Goal: Find specific page/section: Find specific page/section

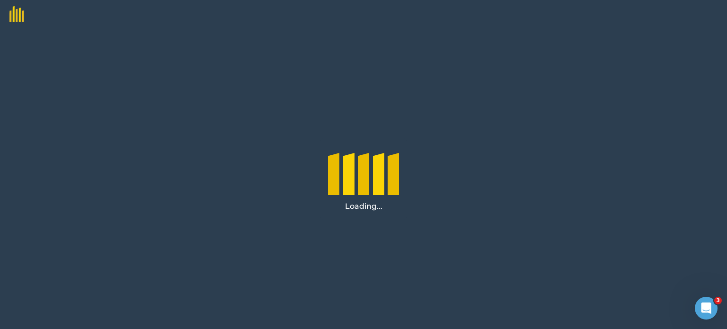
click at [297, 145] on div "Loading..." at bounding box center [363, 178] width 727 height 301
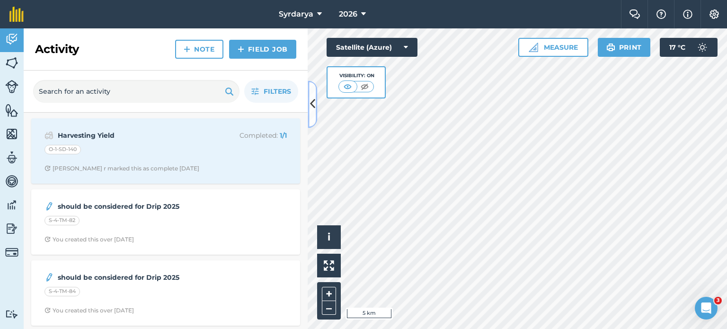
click at [314, 95] on button at bounding box center [312, 103] width 9 height 47
